Goal: Information Seeking & Learning: Learn about a topic

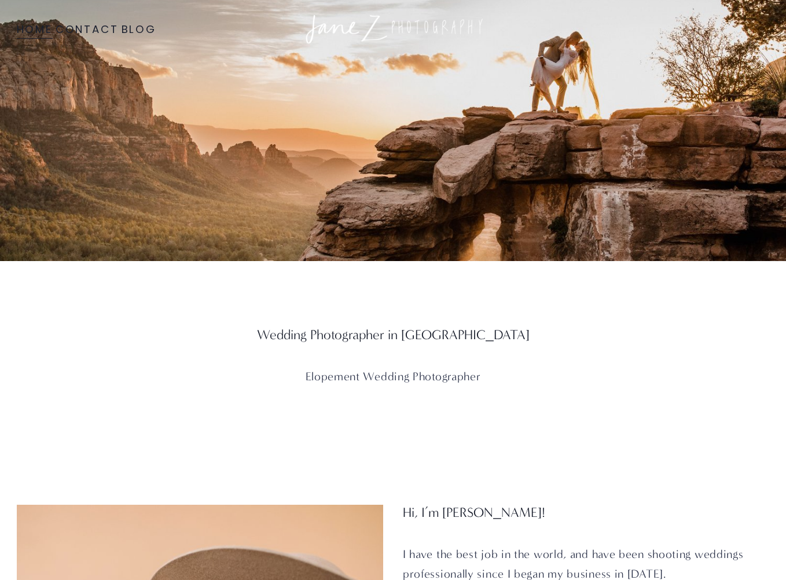
click at [147, 28] on link "Blog" at bounding box center [139, 29] width 35 height 21
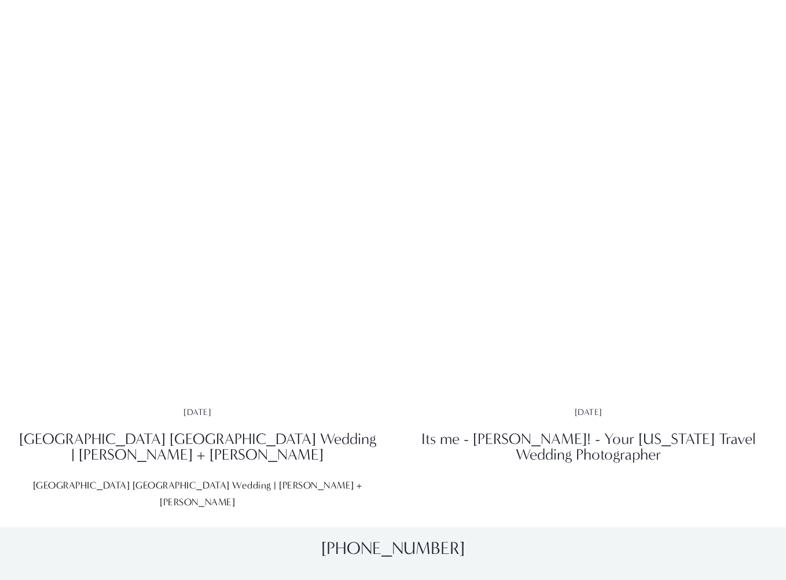
drag, startPoint x: 791, startPoint y: 25, endPoint x: 754, endPoint y: 436, distance: 411.7
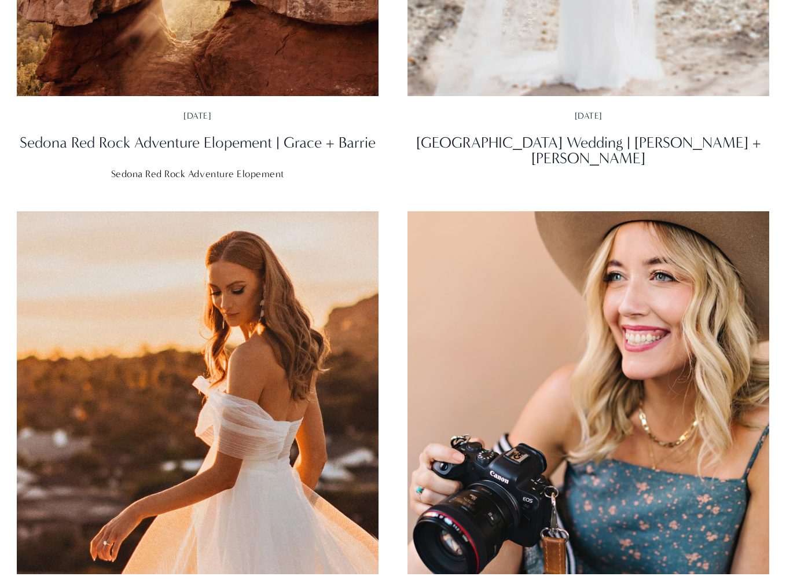
drag, startPoint x: 755, startPoint y: 377, endPoint x: 759, endPoint y: 9, distance: 367.8
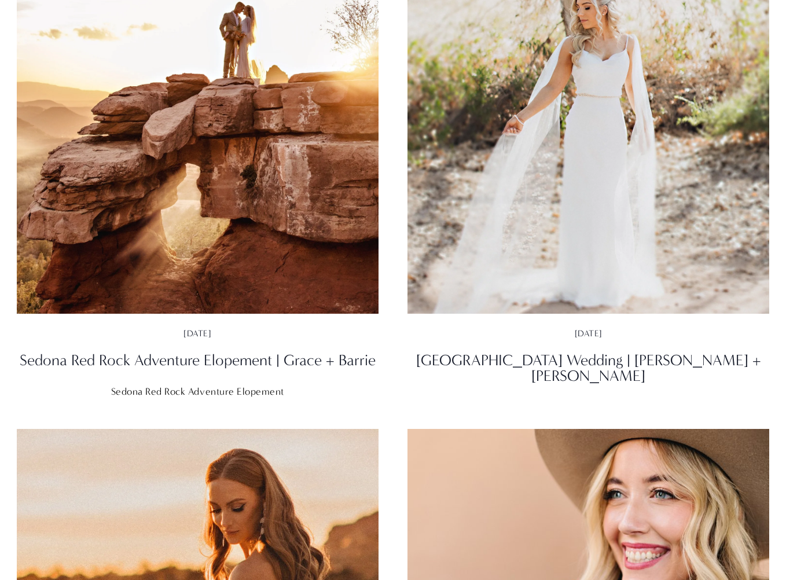
drag, startPoint x: 296, startPoint y: 225, endPoint x: 356, endPoint y: 331, distance: 121.1
click at [338, 246] on img at bounding box center [197, 132] width 366 height 367
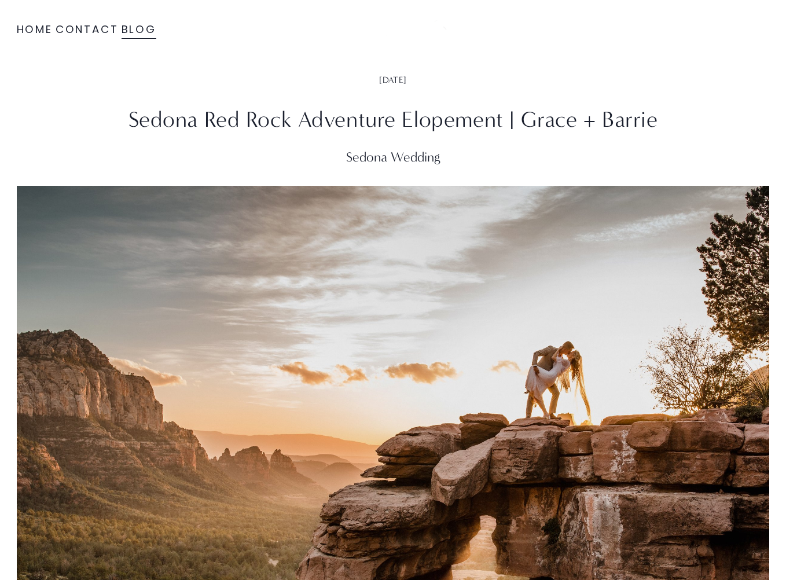
click at [142, 25] on link "Blog" at bounding box center [139, 29] width 35 height 21
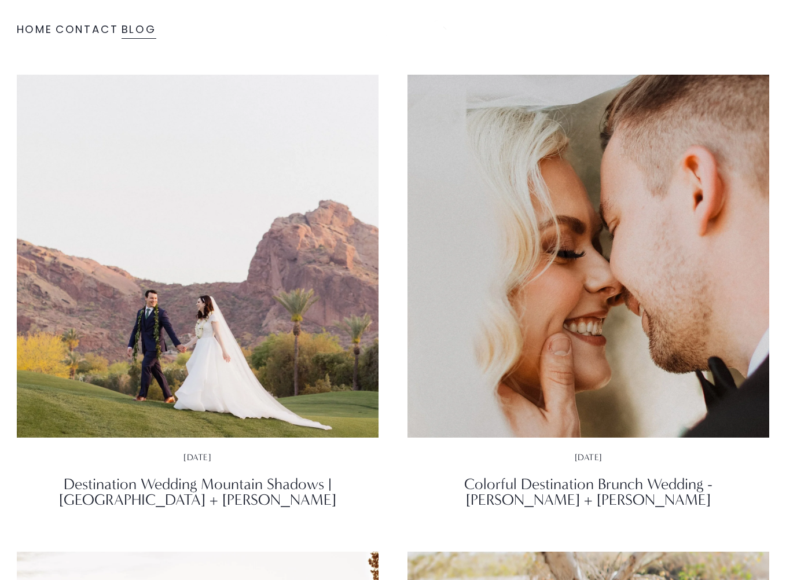
click at [148, 25] on link "Blog" at bounding box center [139, 29] width 35 height 21
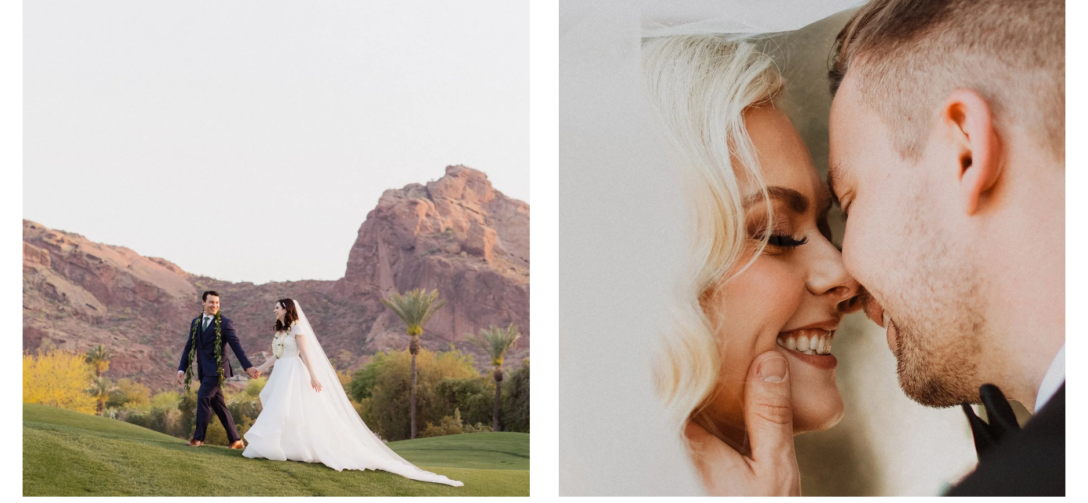
scroll to position [135, 0]
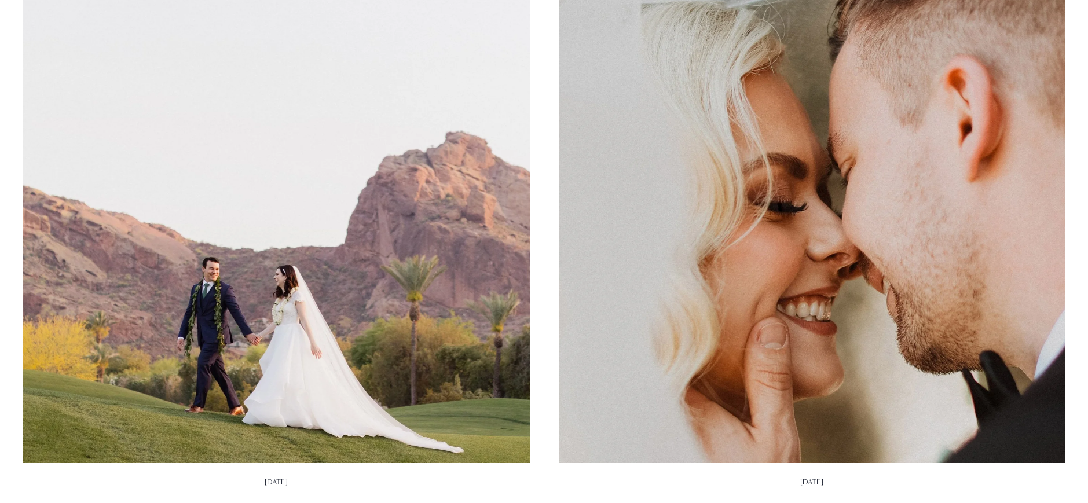
click at [859, 177] on img at bounding box center [812, 210] width 512 height 513
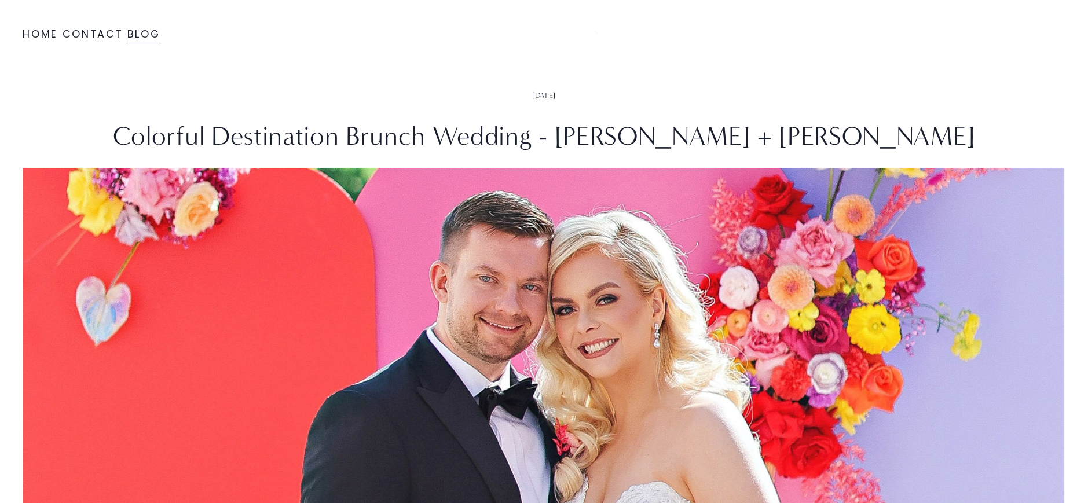
click at [137, 39] on link "Blog" at bounding box center [143, 34] width 33 height 20
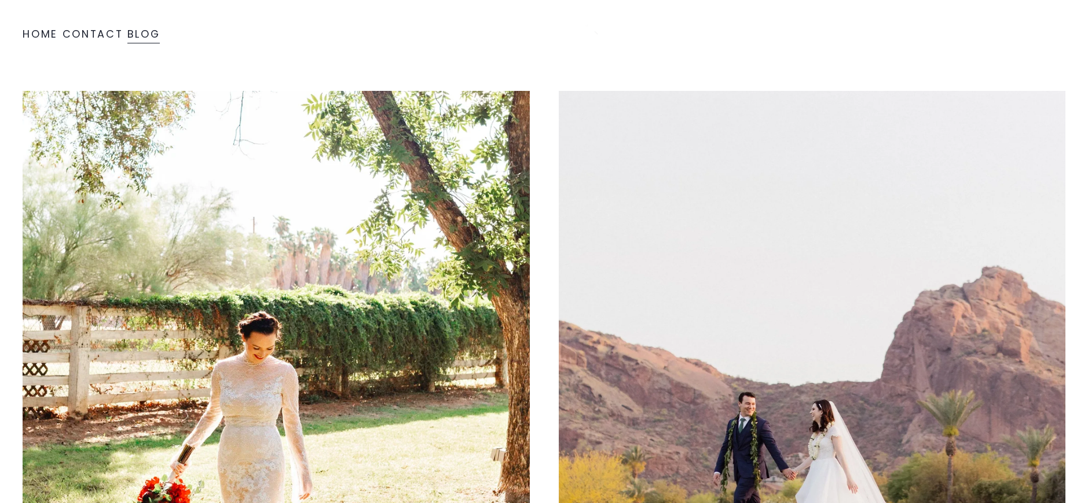
drag, startPoint x: 1093, startPoint y: 35, endPoint x: 1036, endPoint y: 36, distance: 57.9
click at [396, 308] on img at bounding box center [276, 345] width 512 height 513
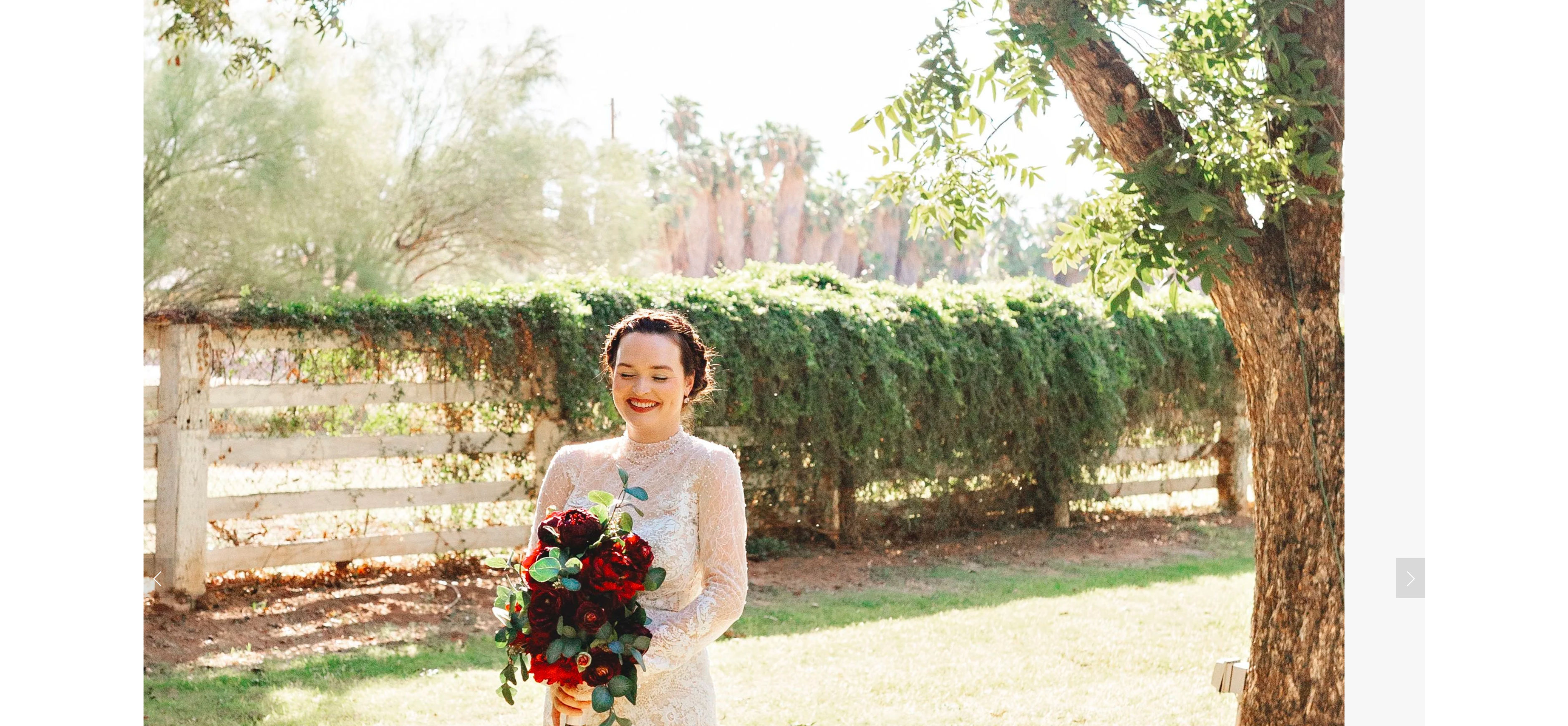
scroll to position [373, 0]
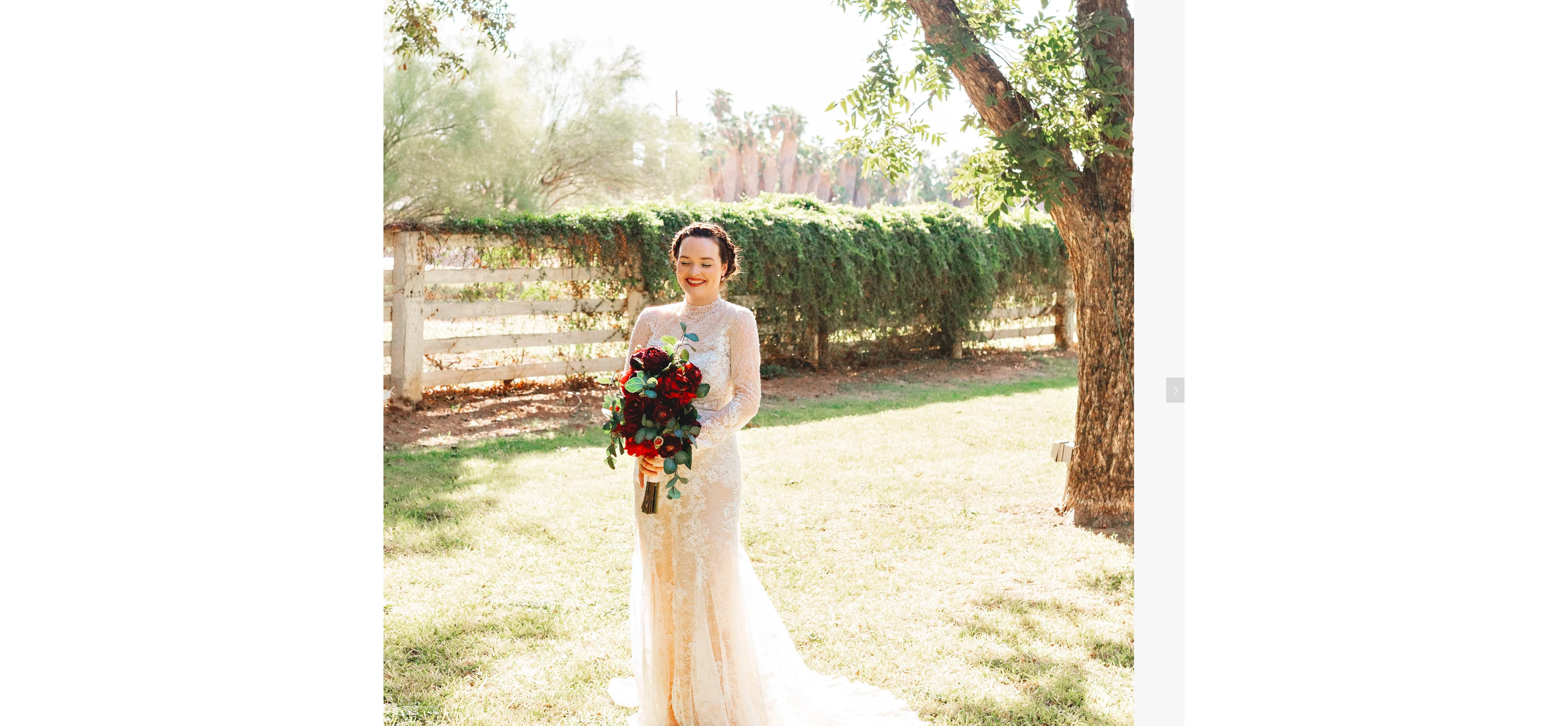
click at [784, 363] on link "Next Slide" at bounding box center [1175, 390] width 18 height 25
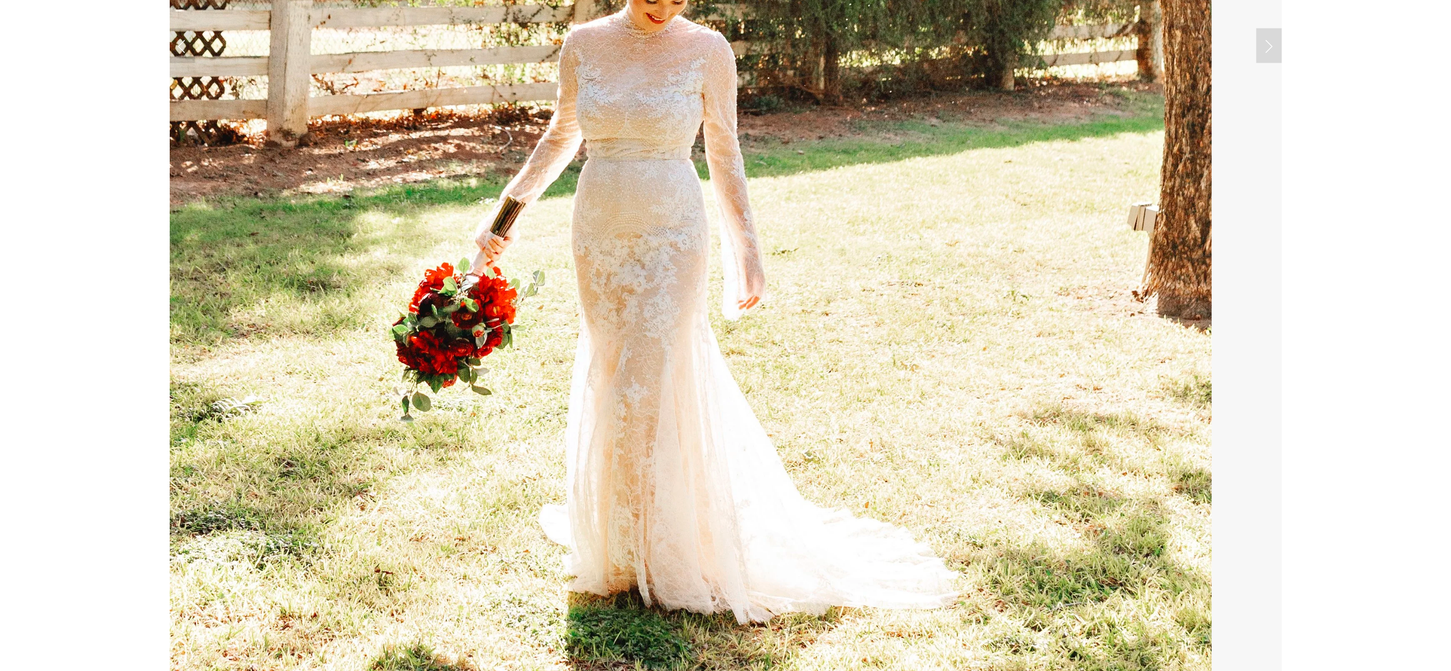
scroll to position [1015, 0]
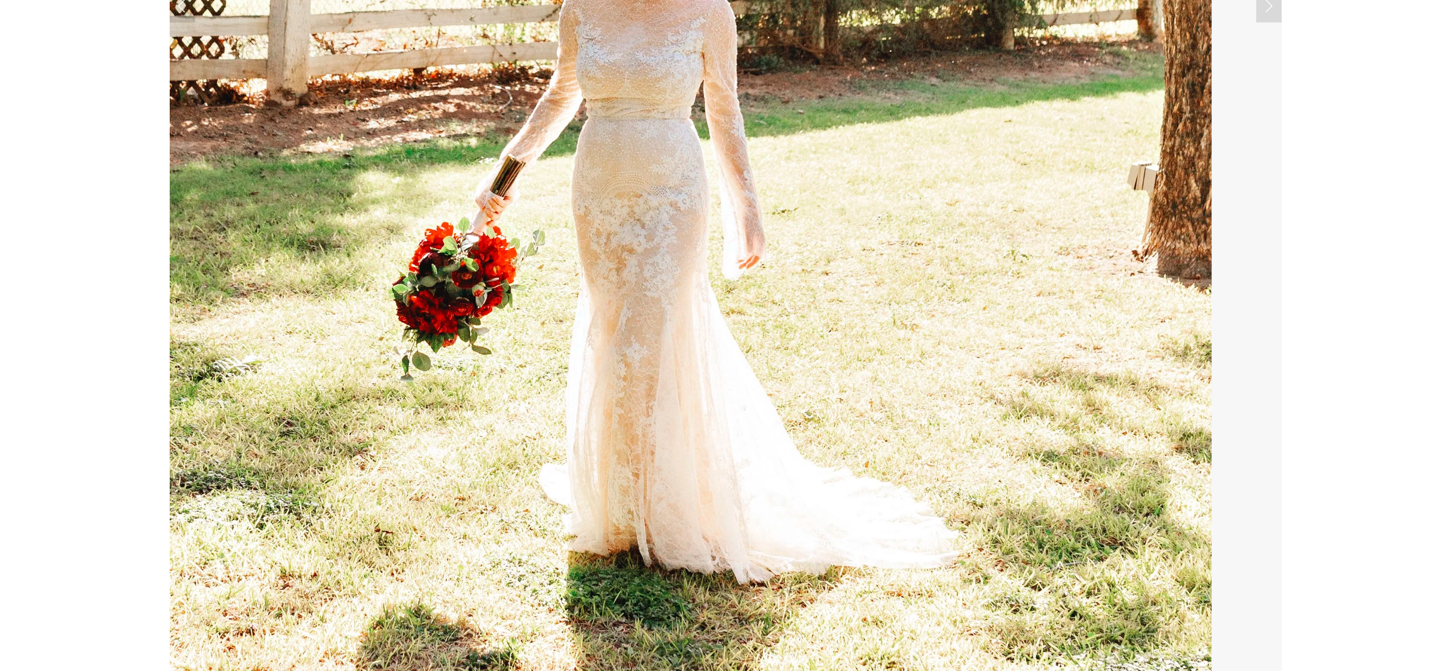
click at [1088, 21] on link "Next Slide" at bounding box center [1268, 5] width 25 height 35
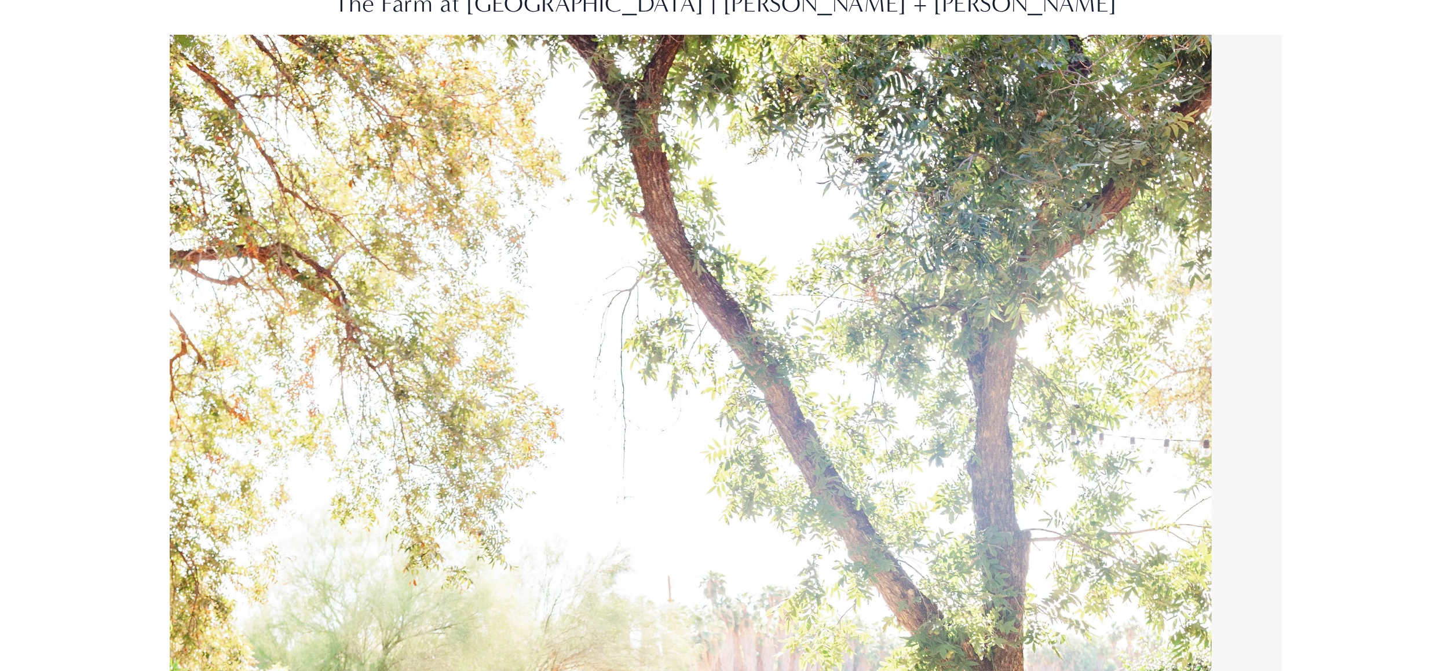
scroll to position [0, 0]
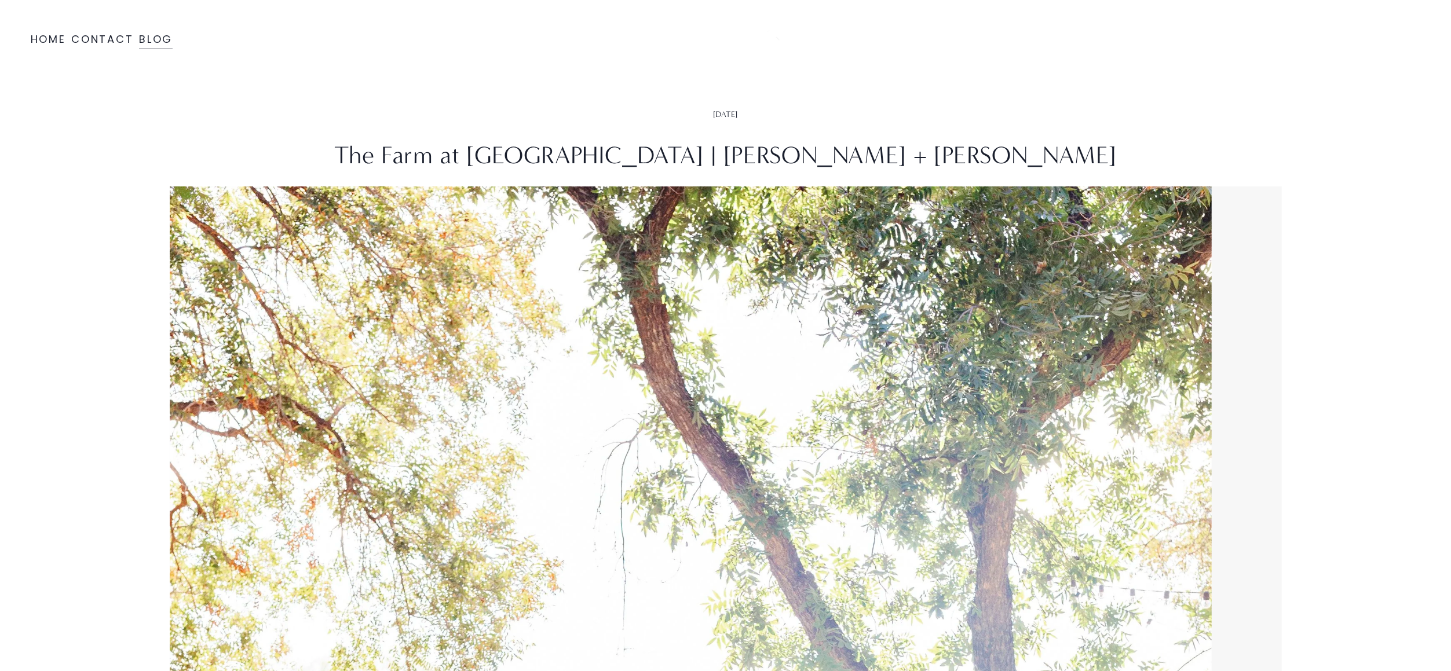
click at [157, 39] on link "Blog" at bounding box center [156, 40] width 34 height 21
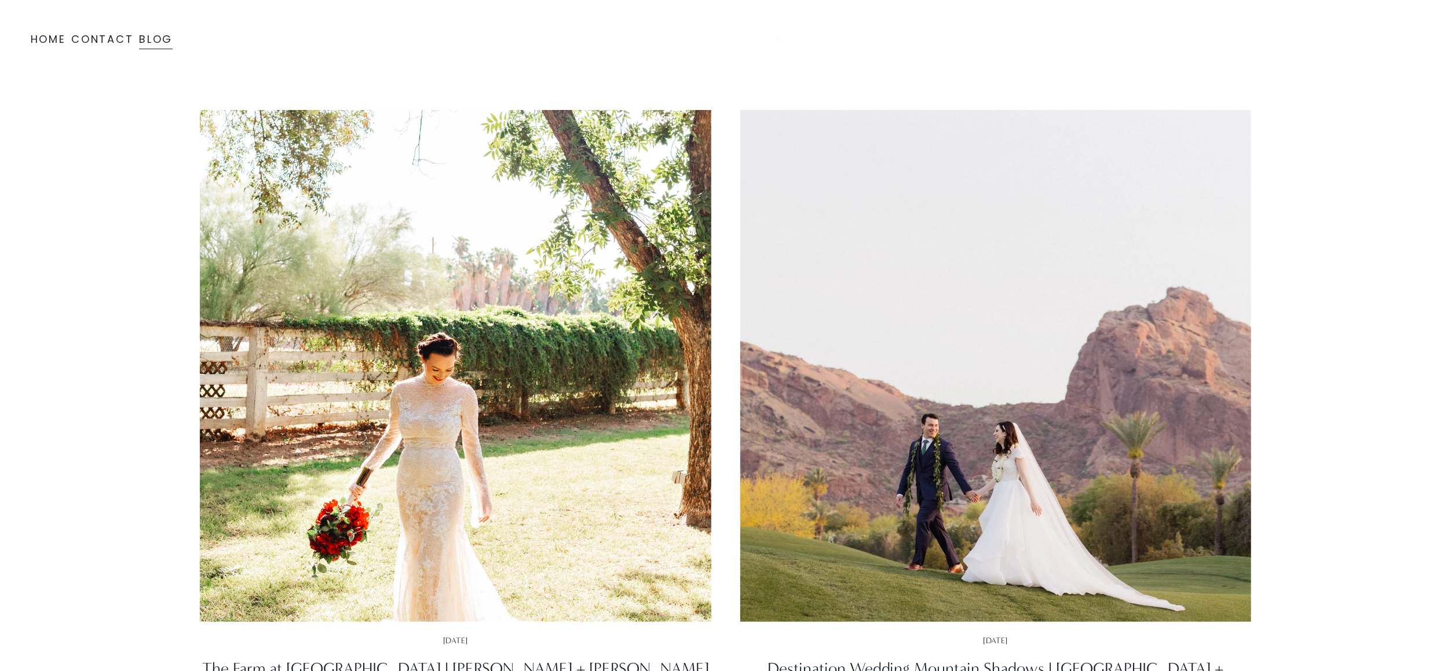
click at [1449, 52] on div "Skip to Content Home Contact Blog" at bounding box center [725, 39] width 1451 height 79
